Goal: Task Accomplishment & Management: Manage account settings

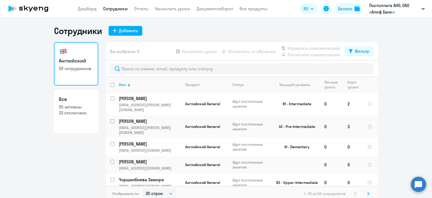
select select "30"
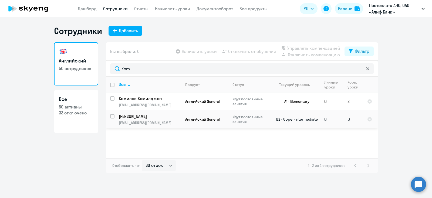
type input "Kom"
click at [232, 119] on td "Идут постоянные занятия" at bounding box center [249, 119] width 42 height 18
click at [112, 117] on input "select row 37282307" at bounding box center [115, 119] width 11 height 11
checkbox input "true"
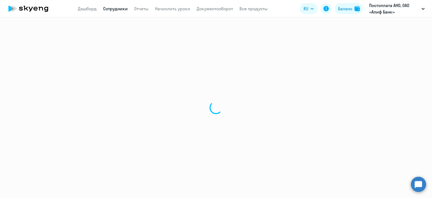
select select "english"
select select "30"
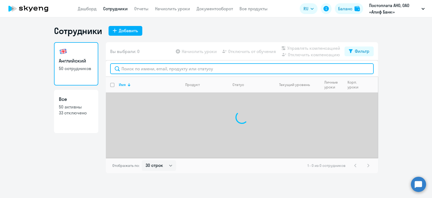
click at [177, 65] on input "text" at bounding box center [241, 68] width 263 height 11
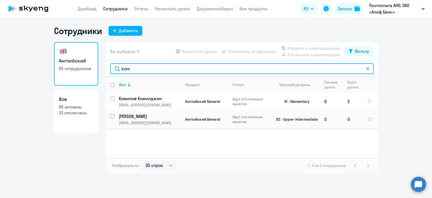
type input "kom"
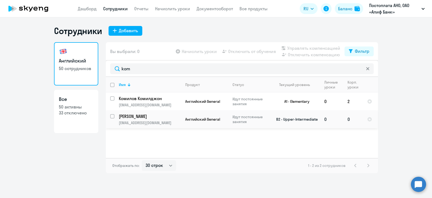
click at [111, 117] on input "select row 37282307" at bounding box center [115, 119] width 11 height 11
checkbox input "true"
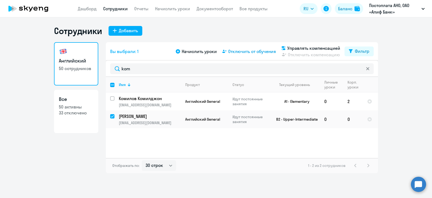
click at [248, 49] on span "Отключить от обучения" at bounding box center [252, 51] width 48 height 6
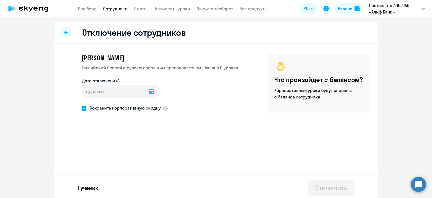
click at [149, 89] on icon at bounding box center [151, 91] width 5 height 5
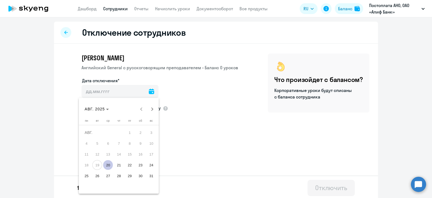
click at [105, 166] on span "20" at bounding box center [108, 165] width 10 height 10
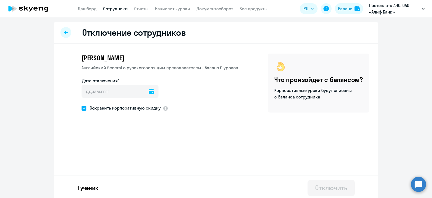
type input "[DATE]"
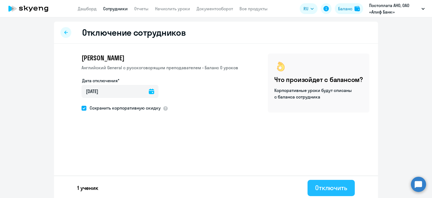
click at [337, 185] on div "Отключить" at bounding box center [331, 187] width 32 height 9
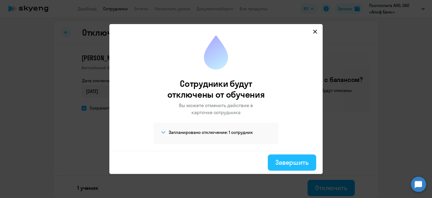
click at [289, 158] on div "Завершить" at bounding box center [291, 162] width 33 height 9
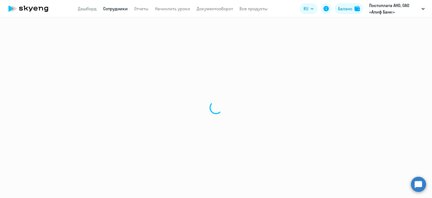
select select "30"
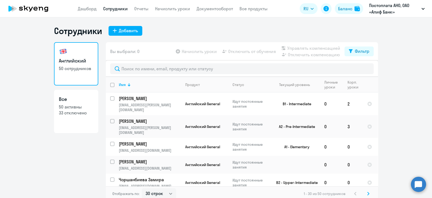
click at [170, 29] on div "Сотрудники Добавить" at bounding box center [216, 30] width 324 height 11
